Goal: Find specific page/section: Find specific page/section

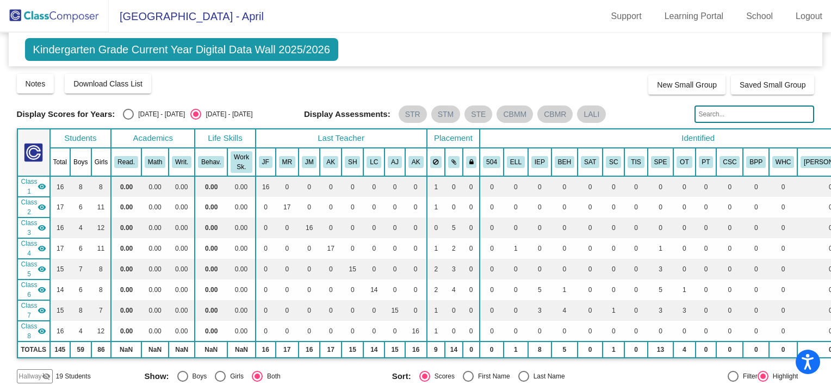
scroll to position [60, 0]
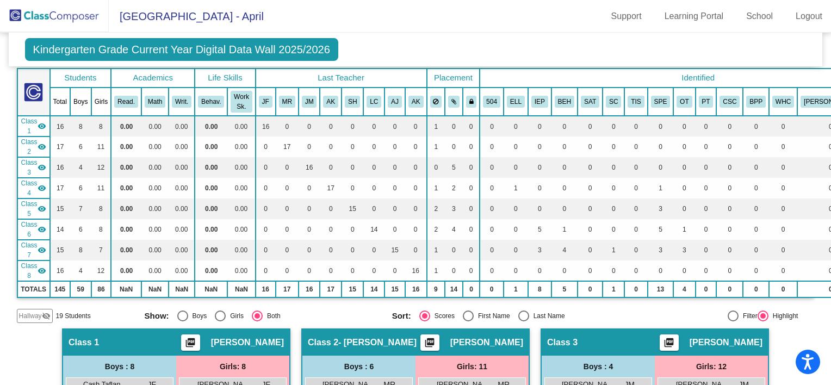
drag, startPoint x: 717, startPoint y: 46, endPoint x: 639, endPoint y: 60, distance: 79.0
click at [717, 46] on div "Kindergarten Grade Current Year Digital Data Wall 2025/2026 Add, Move, or Retai…" at bounding box center [416, 50] width 814 height 34
click at [42, 13] on img at bounding box center [54, 16] width 109 height 32
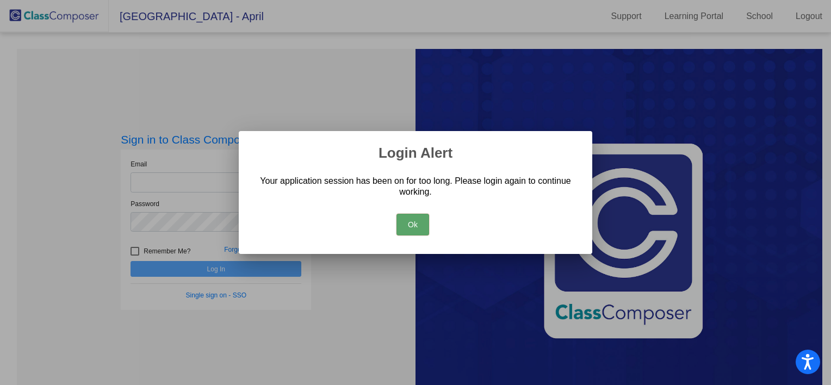
click at [415, 223] on button "Ok" at bounding box center [412, 225] width 33 height 22
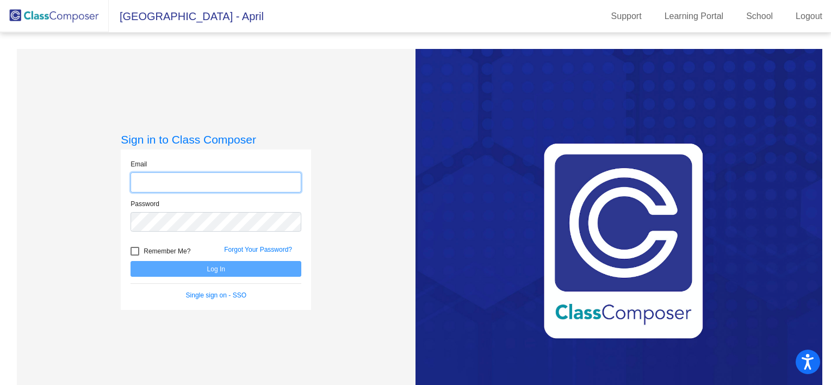
click at [142, 178] on input "email" at bounding box center [215, 182] width 171 height 20
type input "[EMAIL_ADDRESS][DOMAIN_NAME]"
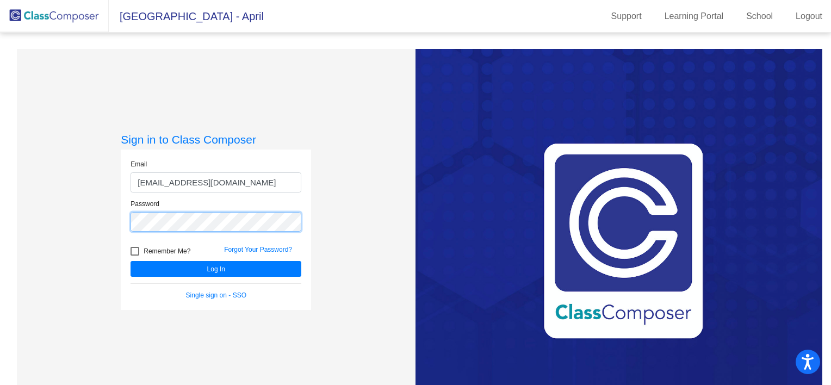
click at [130, 261] on button "Log In" at bounding box center [215, 269] width 171 height 16
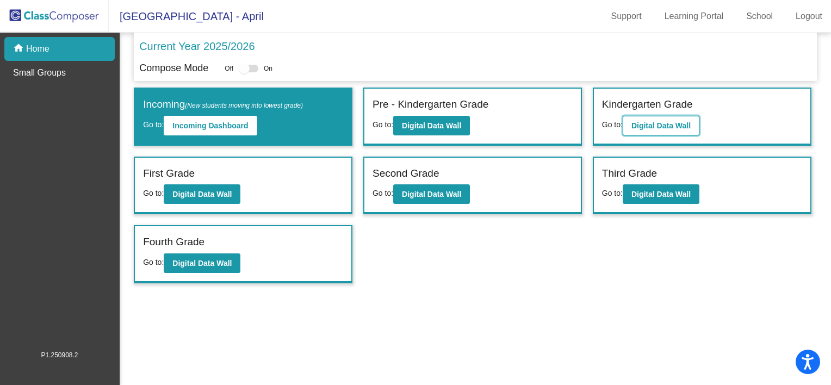
click at [682, 121] on b "Digital Data Wall" at bounding box center [660, 125] width 59 height 9
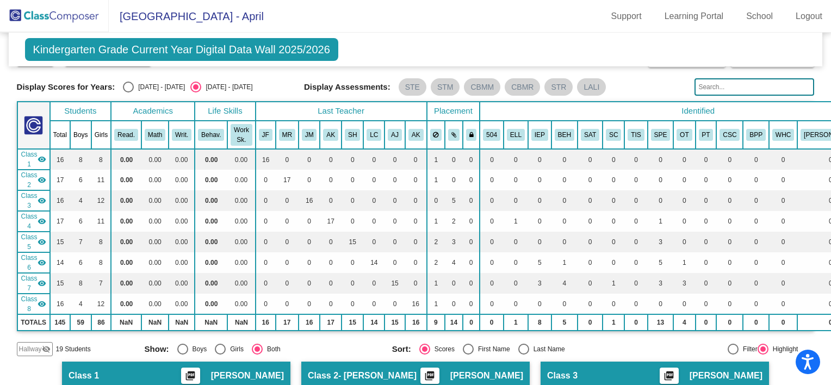
scroll to position [33, 0]
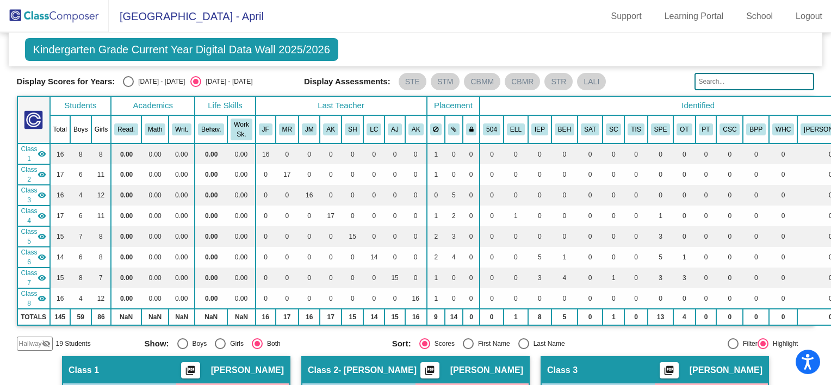
click at [749, 84] on input "text" at bounding box center [754, 81] width 120 height 17
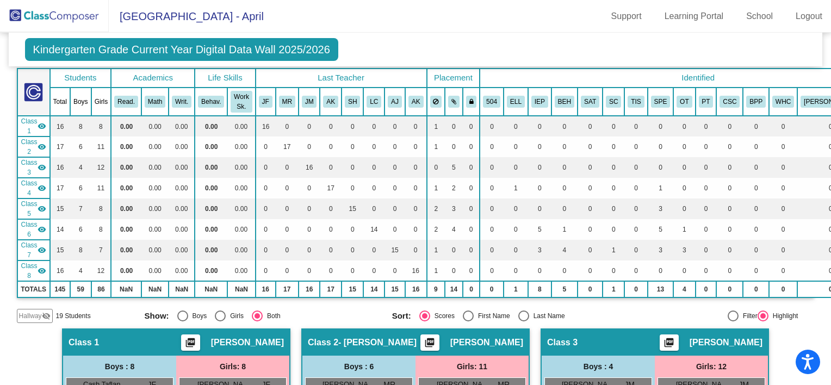
scroll to position [0, 0]
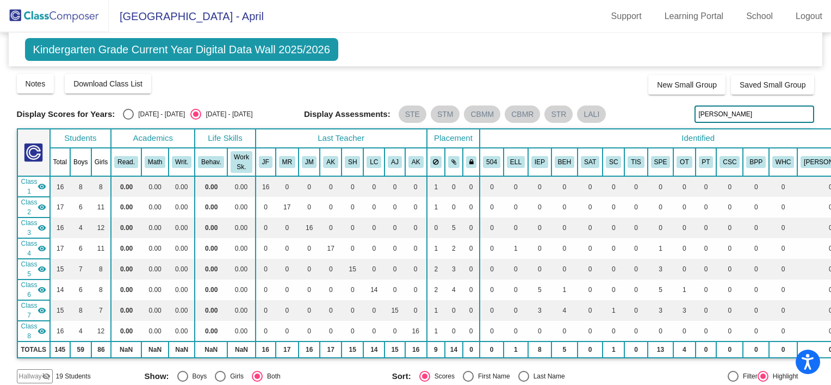
click at [739, 113] on input "[PERSON_NAME]" at bounding box center [754, 113] width 120 height 17
type input "[PERSON_NAME]"
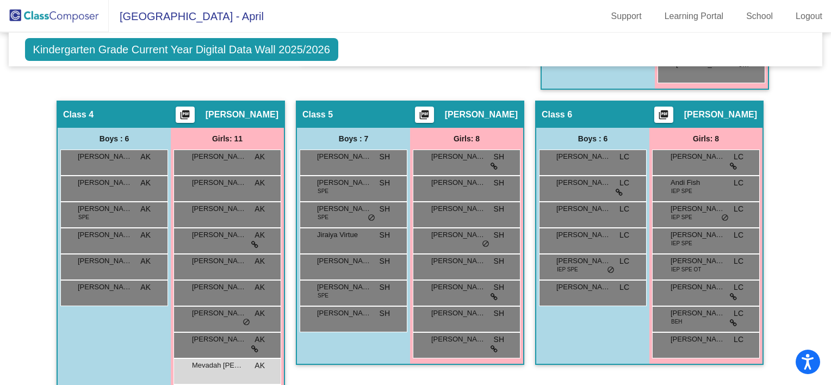
scroll to position [688, 0]
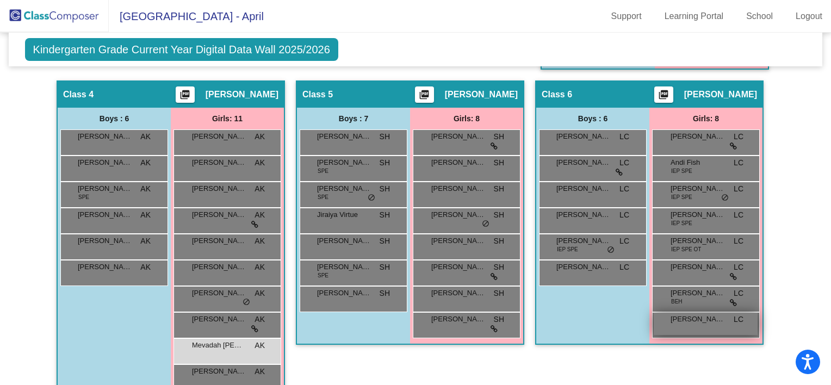
click at [700, 323] on div "[PERSON_NAME] lock do_not_disturb_alt" at bounding box center [705, 324] width 104 height 22
